Goal: Check status: Check status

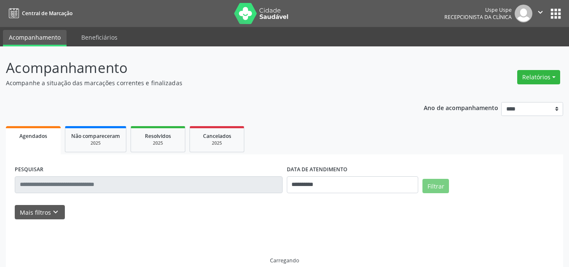
select select "*"
click at [361, 188] on input "**********" at bounding box center [353, 184] width 132 height 17
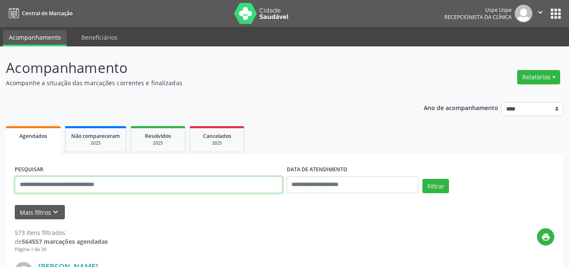
click at [52, 179] on input "text" at bounding box center [149, 184] width 268 height 17
type input "**********"
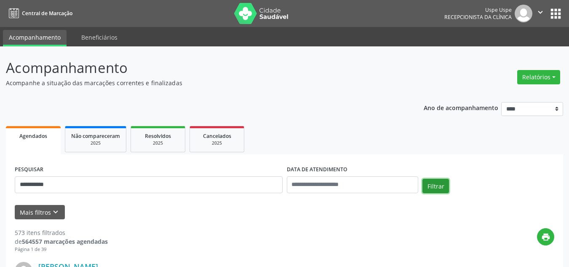
click at [442, 187] on button "Filtrar" at bounding box center [435, 186] width 27 height 14
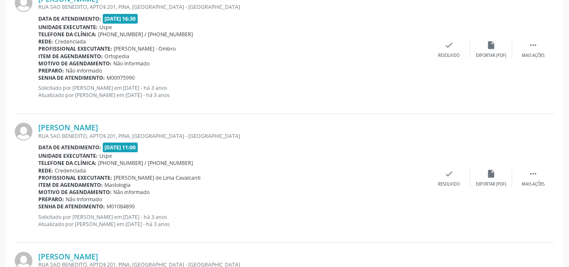
scroll to position [1954, 0]
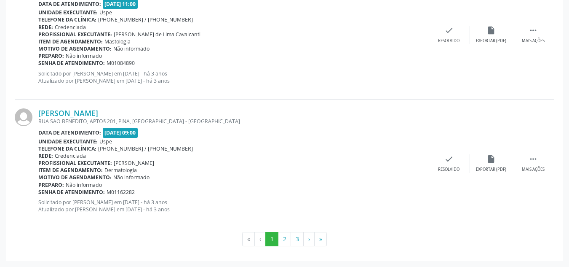
click at [330, 241] on ul "« ‹ 1 2 3 › »" at bounding box center [284, 239] width 539 height 14
click at [320, 240] on button "»" at bounding box center [320, 239] width 13 height 14
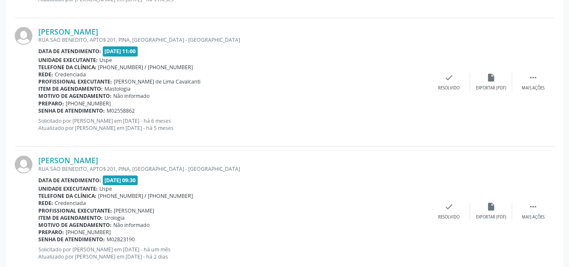
scroll to position [917, 0]
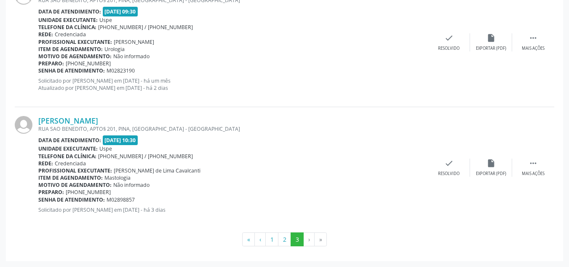
click at [323, 238] on li "»" at bounding box center [321, 239] width 12 height 14
click at [321, 240] on li "»" at bounding box center [321, 239] width 12 height 14
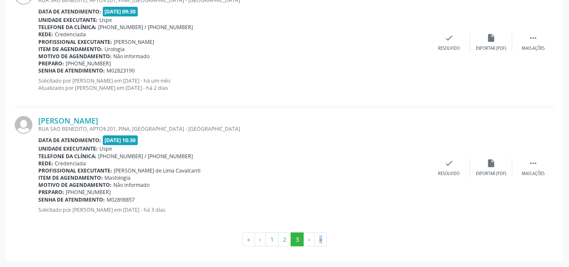
click at [321, 240] on li "»" at bounding box center [321, 239] width 12 height 14
click at [284, 243] on button "2" at bounding box center [284, 239] width 13 height 14
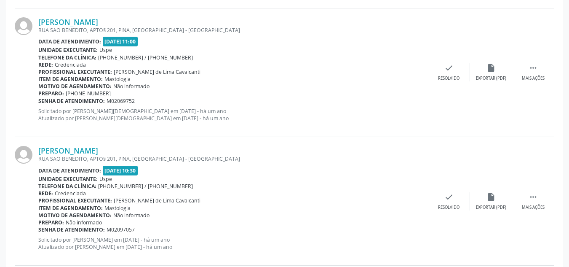
scroll to position [1954, 0]
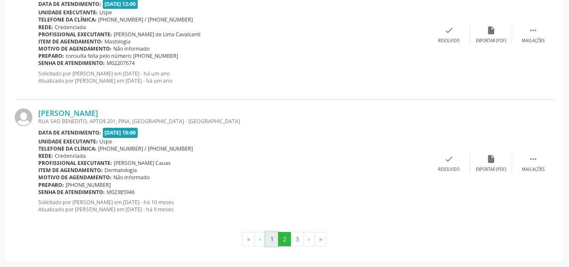
click at [275, 239] on button "1" at bounding box center [271, 239] width 13 height 14
click at [315, 239] on button "»" at bounding box center [320, 239] width 13 height 14
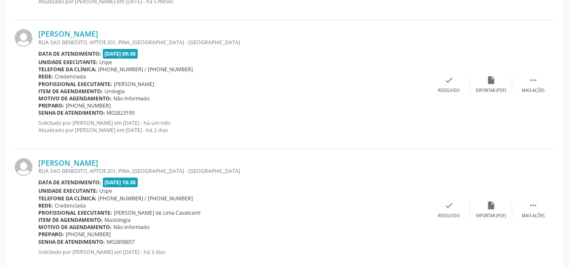
scroll to position [917, 0]
